Goal: Communication & Community: Participate in discussion

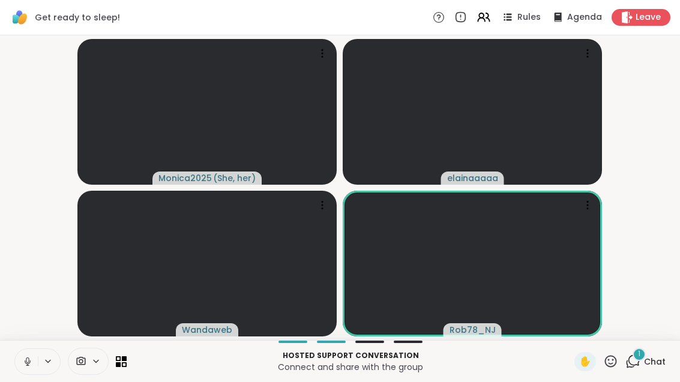
click at [446, 363] on span "Chat" at bounding box center [655, 362] width 22 height 12
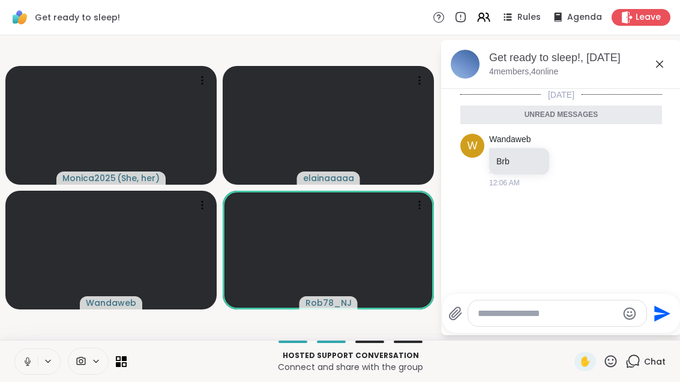
click at [446, 64] on div "Get ready to sleep!, [DATE] 4 members, 4 online" at bounding box center [561, 64] width 240 height 49
click at [446, 70] on icon at bounding box center [659, 64] width 14 height 14
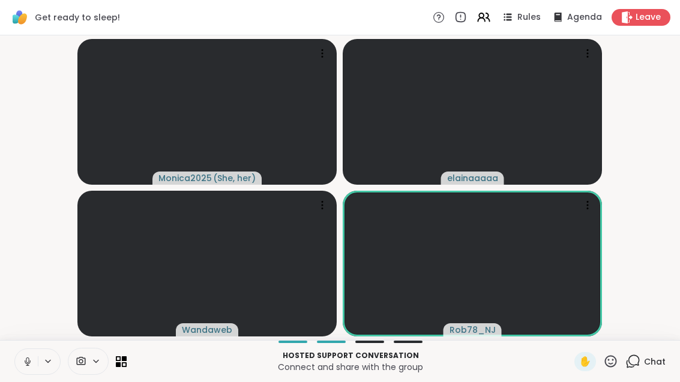
click at [446, 58] on video-player-container "Monica2025 ( She, her ) elainaaaaa Wandaweb Rob78_NJ" at bounding box center [340, 187] width 666 height 295
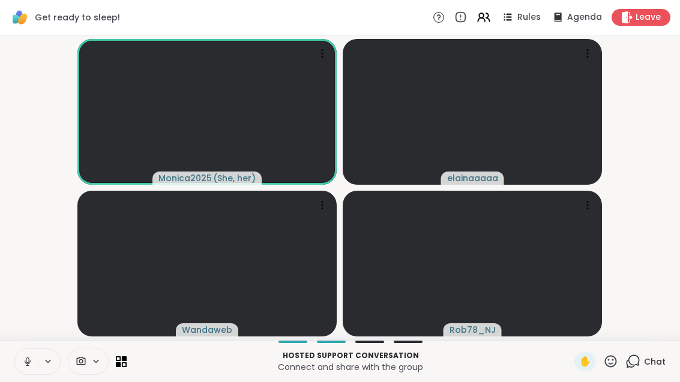
click at [446, 371] on div "Chat" at bounding box center [645, 361] width 40 height 19
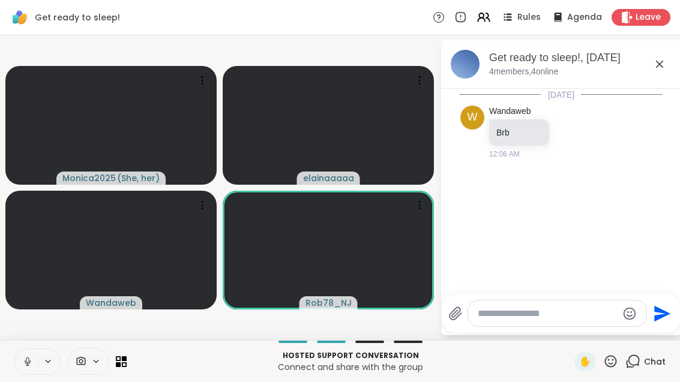
click at [446, 62] on div "Get ready to sleep!, [DATE] 4 members, 4 online" at bounding box center [561, 64] width 240 height 49
click at [446, 68] on icon at bounding box center [659, 64] width 14 height 14
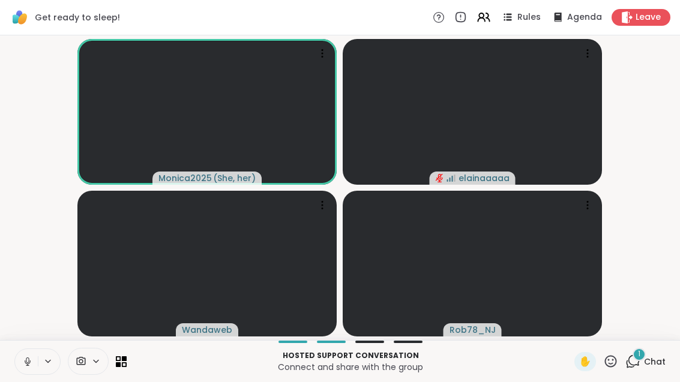
click at [446, 353] on div "1 Chat" at bounding box center [645, 361] width 40 height 19
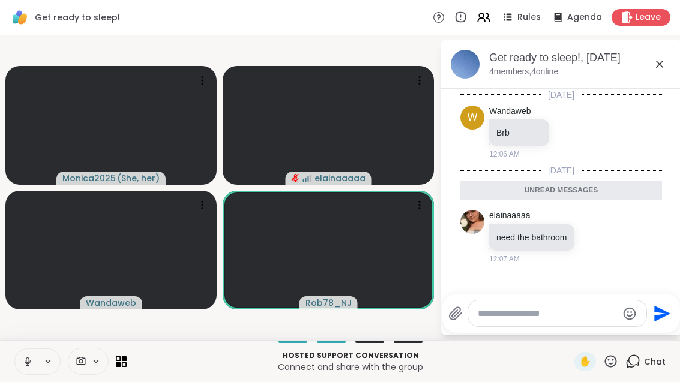
click at [446, 66] on icon at bounding box center [659, 64] width 14 height 14
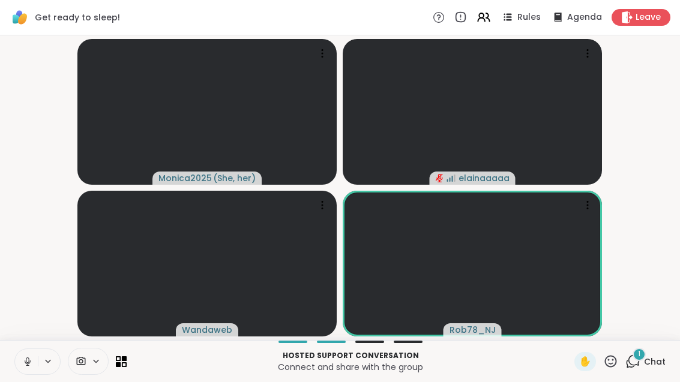
click at [446, 370] on div "1 Chat" at bounding box center [645, 361] width 40 height 19
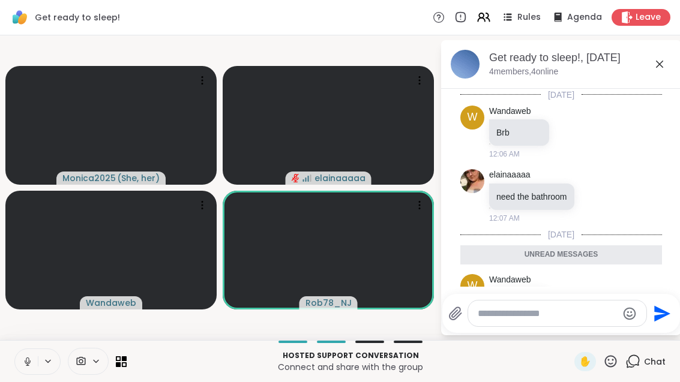
scroll to position [45, 0]
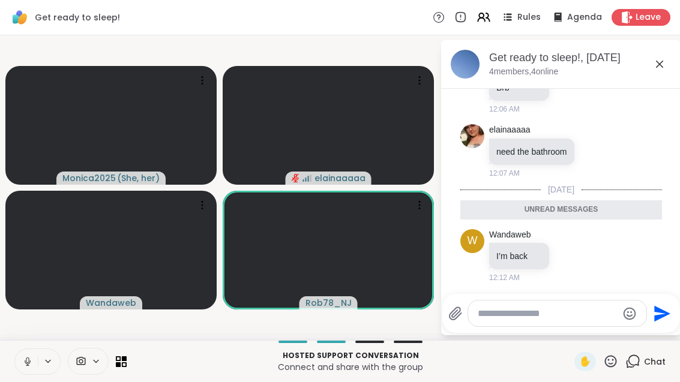
click at [446, 66] on icon at bounding box center [659, 64] width 14 height 14
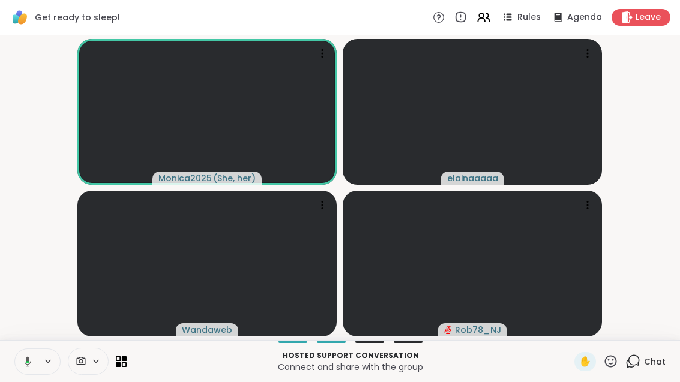
click at [32, 366] on button at bounding box center [25, 361] width 25 height 25
